Goal: Information Seeking & Learning: Learn about a topic

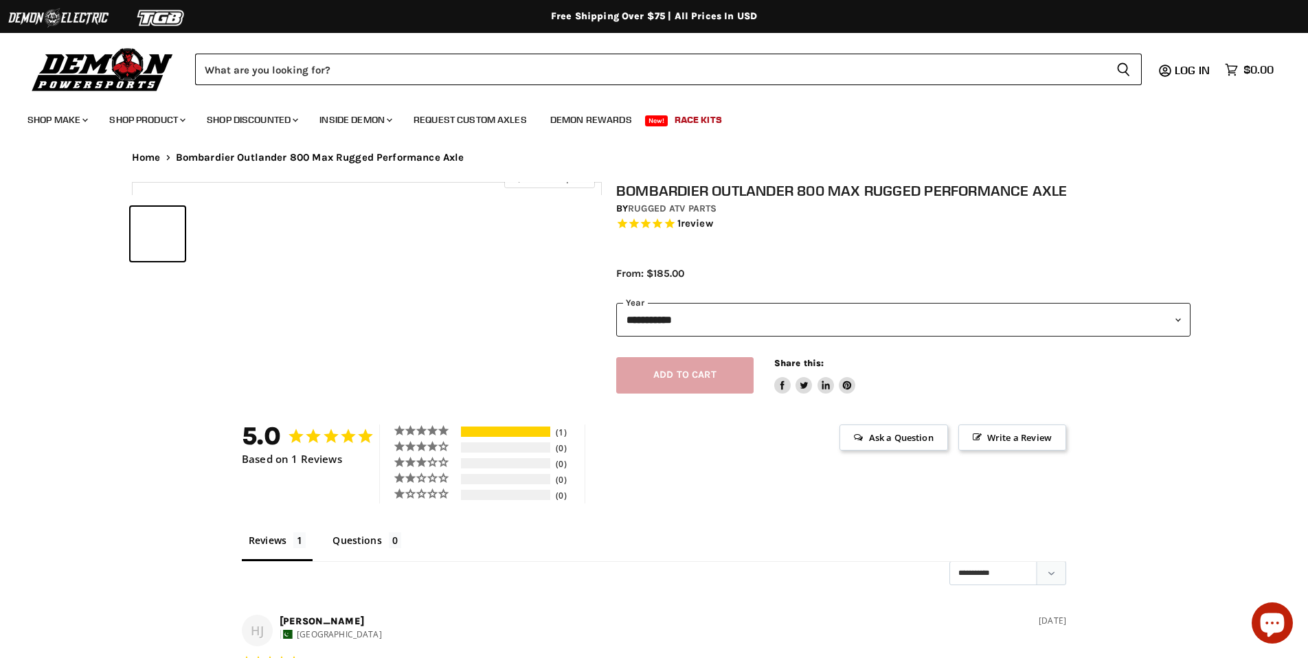
select select "******"
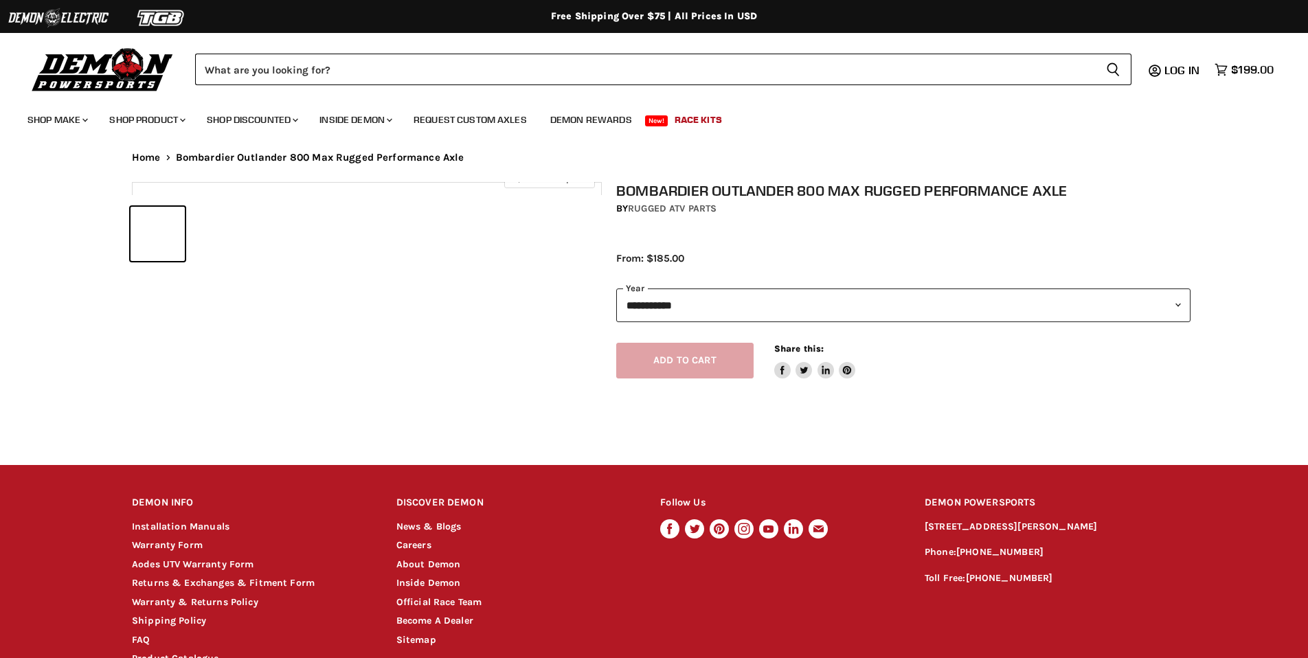
select select "******"
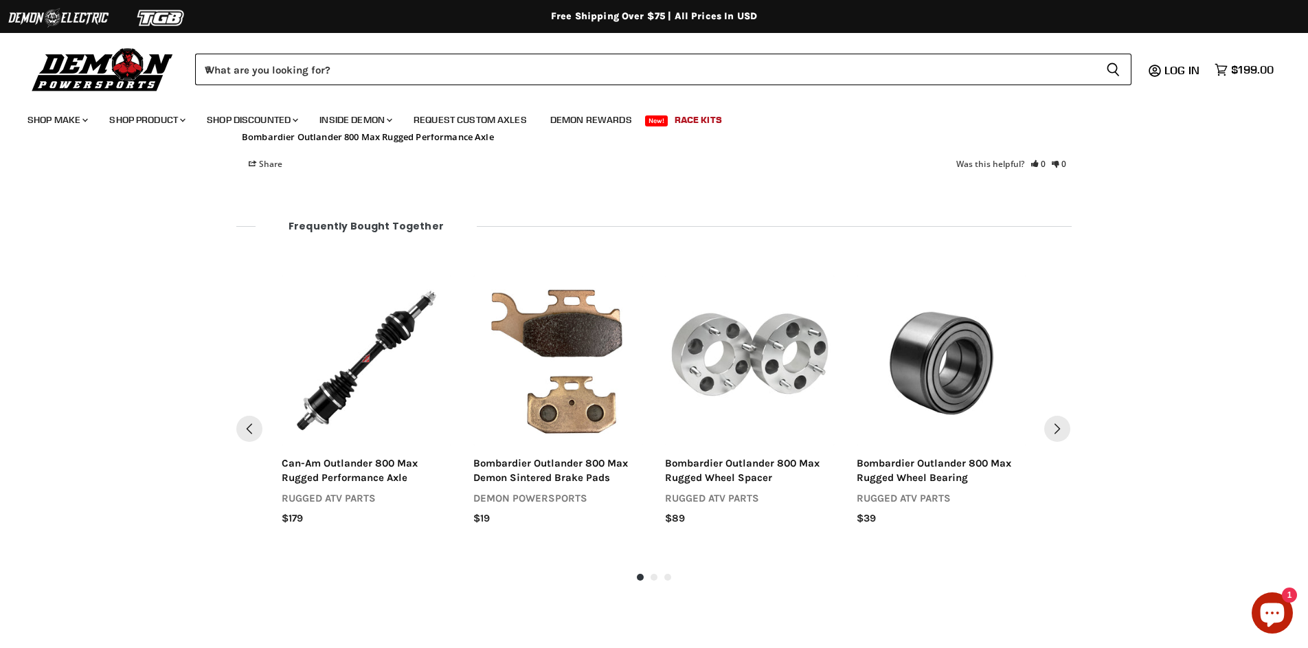
scroll to position [870, 0]
